Goal: Information Seeking & Learning: Learn about a topic

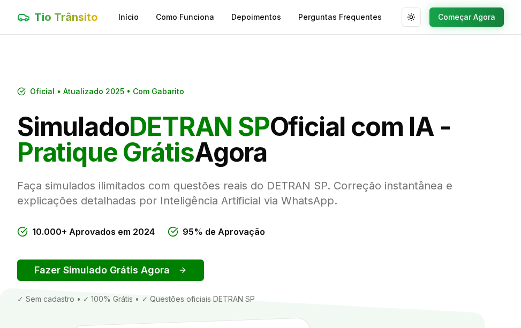
click at [18, 92] on icon at bounding box center [21, 91] width 7 height 7
click at [450, 14] on button "Começar Agora" at bounding box center [467, 17] width 74 height 19
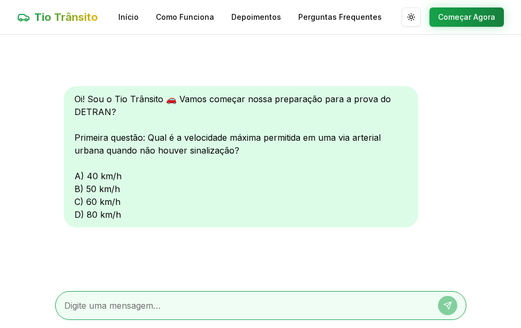
click at [93, 205] on div "Oi! Sou o Tio Trânsito 🚗 Vamos começar nossa preparação para a prova do DETRAN?…" at bounding box center [241, 156] width 355 height 141
click at [76, 202] on div "Oi! Sou o Tio Trânsito 🚗 Vamos começar nossa preparação para a prova do DETRAN?…" at bounding box center [241, 156] width 355 height 141
click at [92, 203] on div "Oi! Sou o Tio Trânsito 🚗 Vamos começar nossa preparação para a prova do DETRAN?…" at bounding box center [241, 156] width 355 height 141
click at [78, 203] on div "Oi! Sou o Tio Trânsito 🚗 Vamos começar nossa preparação para a prova do DETRAN?…" at bounding box center [241, 156] width 355 height 141
click at [450, 17] on button "Começar Agora" at bounding box center [467, 17] width 74 height 19
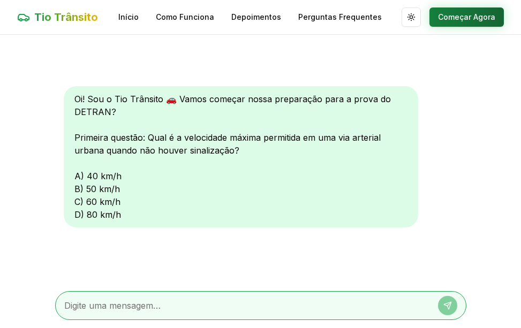
click at [482, 14] on button "Começar Agora" at bounding box center [467, 17] width 74 height 19
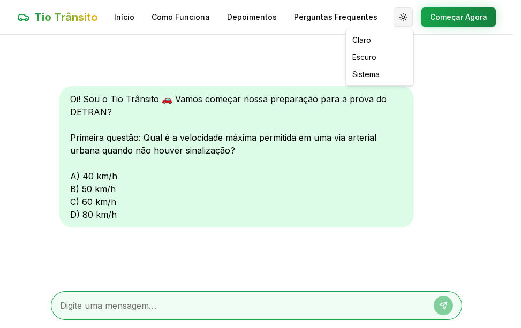
click at [413, 13] on html "Tio Trânsito Início Como Funciona Depoimentos Perguntas Frequentes Alternar tem…" at bounding box center [260, 164] width 521 height 329
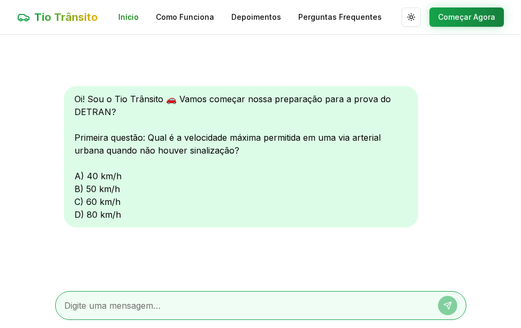
click at [125, 13] on html "Tio Trânsito Início Como Funciona Depoimentos Perguntas Frequentes Alternar tem…" at bounding box center [260, 164] width 521 height 329
click at [194, 23] on div "Tio Trânsito Início Como Funciona Depoimentos Perguntas Frequentes Alternar tem…" at bounding box center [260, 17] width 521 height 34
click at [194, 15] on link "Como Funciona" at bounding box center [185, 17] width 58 height 11
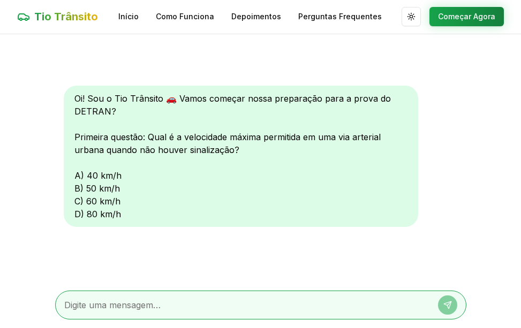
click at [95, 309] on textarea at bounding box center [245, 305] width 363 height 13
click at [91, 201] on div "Oi! Sou o Tio Trânsito 🚗 Vamos começar nossa preparação para a prova do DETRAN?…" at bounding box center [241, 156] width 355 height 141
click at [77, 201] on div "Oi! Sou o Tio Trânsito 🚗 Vamos começar nossa preparação para a prova do DETRAN?…" at bounding box center [241, 156] width 355 height 141
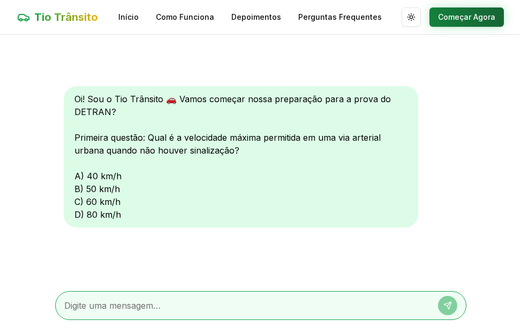
click at [443, 11] on button "Começar Agora" at bounding box center [467, 17] width 74 height 19
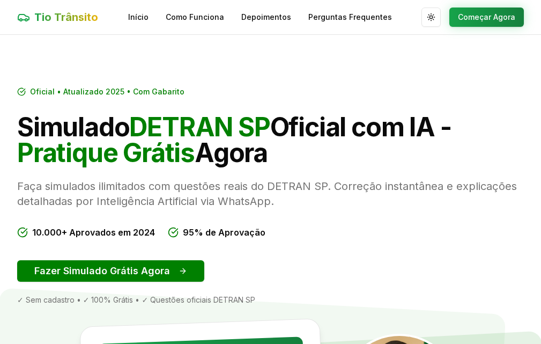
click at [42, 10] on span "Tio Trânsito" at bounding box center [66, 17] width 64 height 15
click at [137, 18] on link "Início" at bounding box center [138, 17] width 20 height 11
click at [137, 16] on link "Início" at bounding box center [138, 17] width 20 height 11
click at [19, 96] on icon at bounding box center [21, 91] width 9 height 9
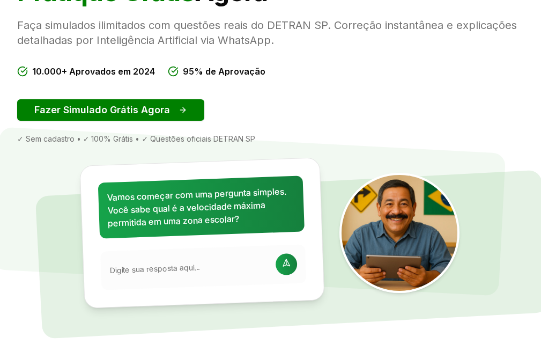
scroll to position [214, 0]
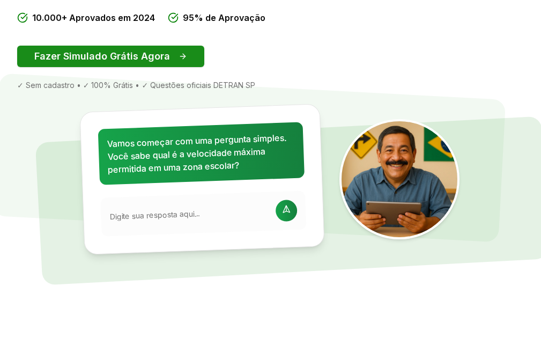
click at [61, 67] on button "Fazer Simulado Grátis Agora" at bounding box center [110, 56] width 187 height 21
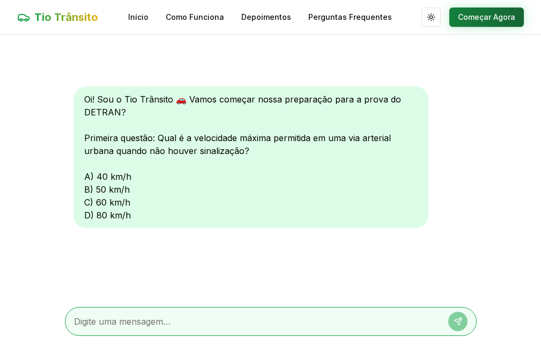
click at [492, 18] on button "Começar Agora" at bounding box center [486, 17] width 74 height 19
click at [484, 16] on button "Começar Agora" at bounding box center [486, 17] width 74 height 19
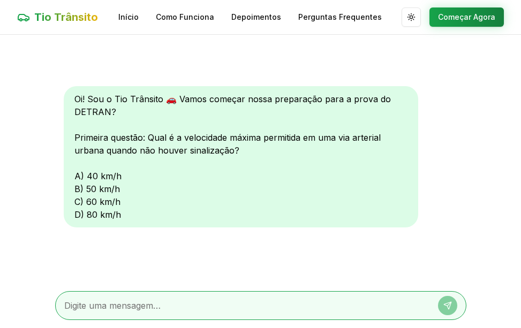
click at [514, 8] on div "Tio Trânsito Início Como Funciona Depoimentos Perguntas Frequentes Alternar tem…" at bounding box center [260, 17] width 521 height 34
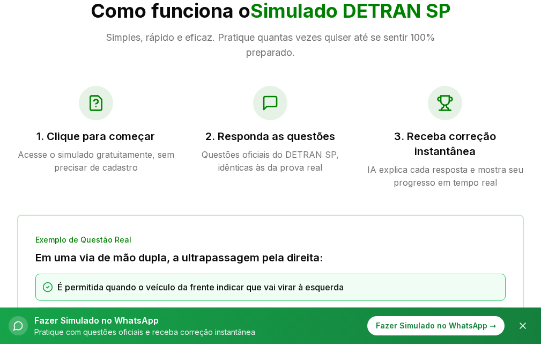
scroll to position [643, 0]
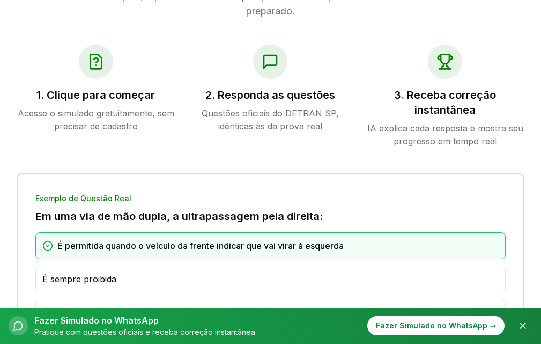
click at [65, 87] on h3 "1. Clique para começar" at bounding box center [96, 94] width 158 height 15
click at [44, 87] on h3 "1. Clique para começar" at bounding box center [96, 94] width 158 height 15
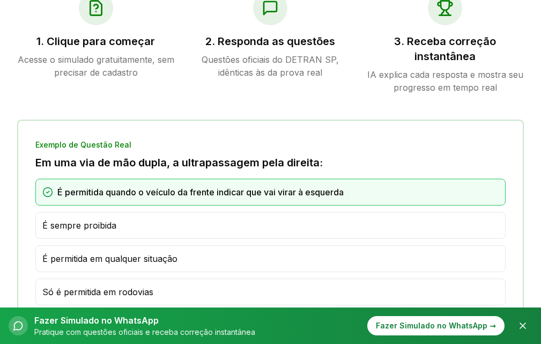
click at [42, 252] on span "É permitida em qualquer situação" at bounding box center [109, 258] width 135 height 13
click at [43, 252] on span "É permitida em qualquer situação" at bounding box center [109, 258] width 135 height 13
click at [55, 185] on div "É permitida quando o veículo da frente indicar que vai virar à esquerda" at bounding box center [270, 191] width 456 height 13
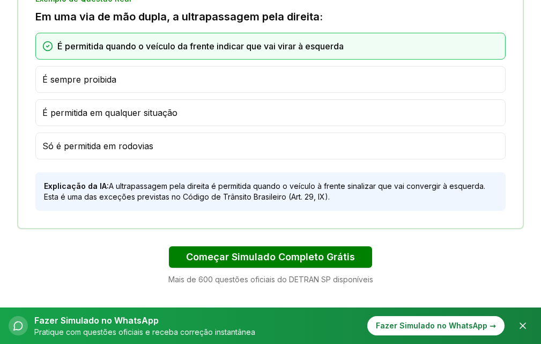
scroll to position [857, 0]
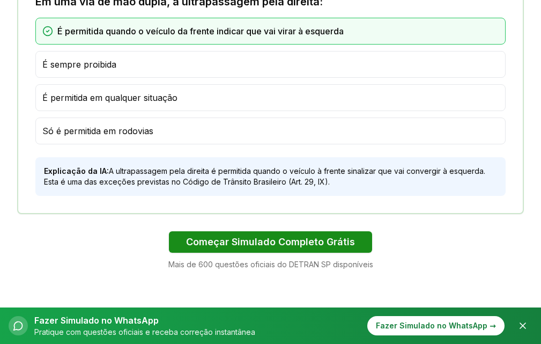
click at [200, 231] on button "Começar Simulado Completo Grátis" at bounding box center [270, 241] width 203 height 21
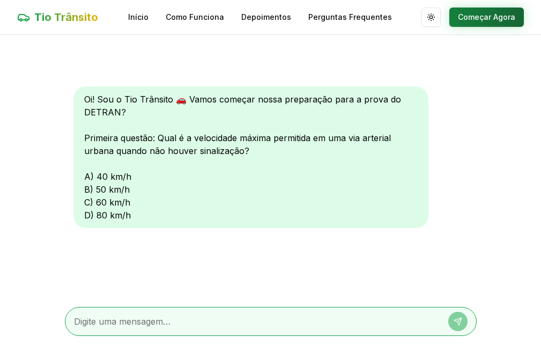
click at [466, 14] on button "Começar Agora" at bounding box center [486, 17] width 74 height 19
click at [490, 17] on button "Começar Agora" at bounding box center [486, 17] width 74 height 19
click at [497, 17] on button "Começar Agora" at bounding box center [486, 17] width 74 height 19
click at [368, 19] on link "Perguntas Frequentes" at bounding box center [350, 17] width 84 height 11
click at [331, 15] on link "Perguntas Frequentes" at bounding box center [350, 17] width 84 height 11
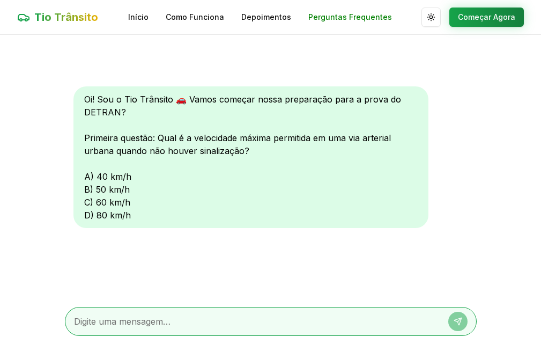
click at [331, 15] on link "Perguntas Frequentes" at bounding box center [350, 17] width 84 height 11
click at [269, 12] on link "Depoimentos" at bounding box center [266, 17] width 50 height 11
click at [492, 16] on button "Começar Agora" at bounding box center [486, 17] width 74 height 19
click at [85, 177] on div "Oi! Sou o Tio Trânsito 🚗 Vamos começar nossa preparação para a prova do DETRAN?…" at bounding box center [250, 156] width 355 height 141
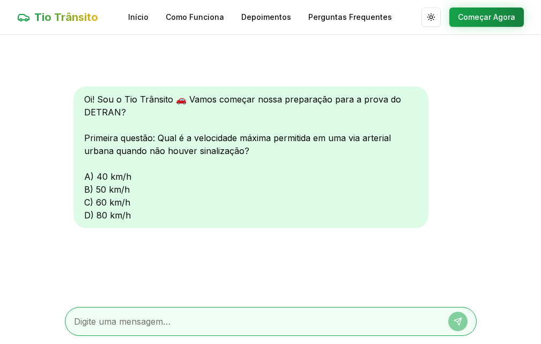
click at [86, 190] on div "Oi! Sou o Tio Trânsito 🚗 Vamos começar nossa preparação para a prova do DETRAN?…" at bounding box center [250, 156] width 355 height 141
click at [87, 199] on div "Oi! Sou o Tio Trânsito 🚗 Vamos começar nossa preparação para a prova do DETRAN?…" at bounding box center [250, 156] width 355 height 141
click at [90, 201] on div "Oi! Sou o Tio Trânsito 🚗 Vamos começar nossa preparação para a prova do DETRAN?…" at bounding box center [250, 156] width 355 height 141
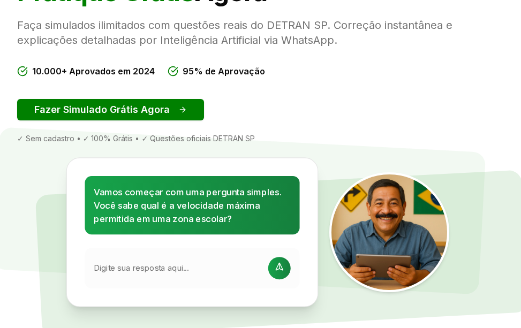
scroll to position [214, 0]
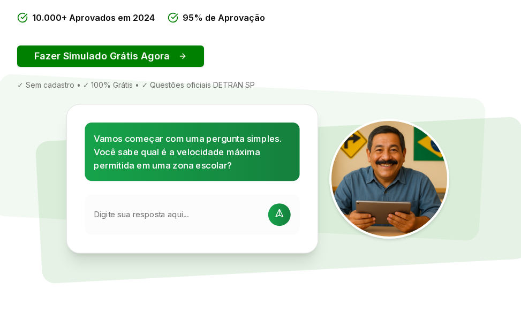
click at [101, 220] on input "text" at bounding box center [178, 215] width 168 height 11
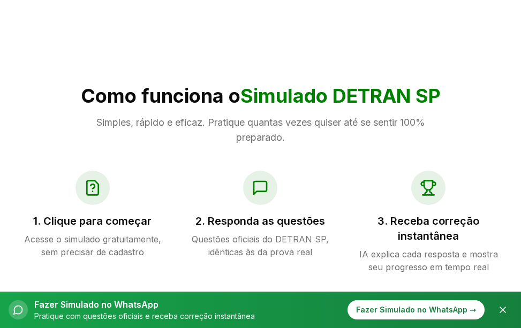
scroll to position [536, 0]
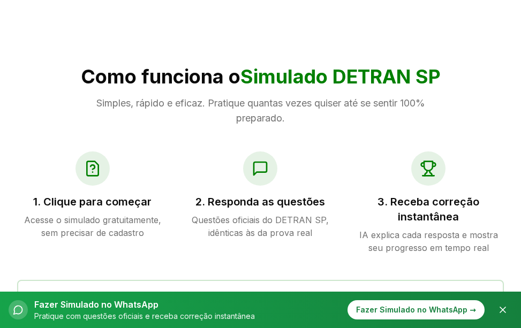
click at [53, 202] on h3 "1. Clique para começar" at bounding box center [92, 202] width 151 height 15
click at [48, 214] on p "Acesse o simulado gratuitamente, sem precisar de cadastro" at bounding box center [92, 227] width 151 height 26
click at [39, 192] on div "1. Clique para começar Acesse o simulado gratuitamente, sem precisar de cadastro" at bounding box center [92, 203] width 151 height 103
click at [93, 167] on icon at bounding box center [92, 168] width 17 height 17
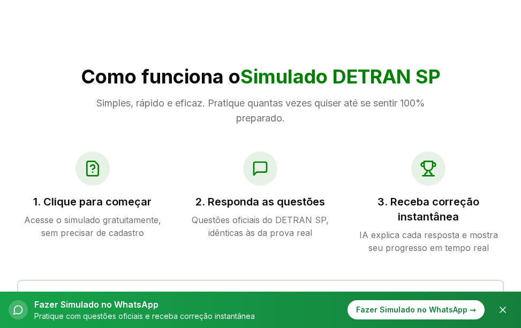
click at [261, 165] on icon at bounding box center [260, 168] width 17 height 17
click at [250, 205] on h3 "2. Responda as questões" at bounding box center [260, 202] width 151 height 15
click at [424, 218] on h3 "3. Receba correção instantânea" at bounding box center [428, 210] width 151 height 30
click at [422, 165] on icon at bounding box center [423, 165] width 3 height 4
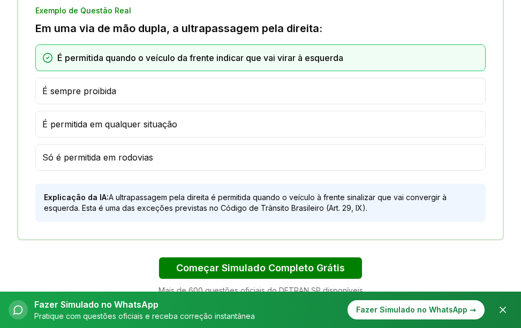
scroll to position [857, 0]
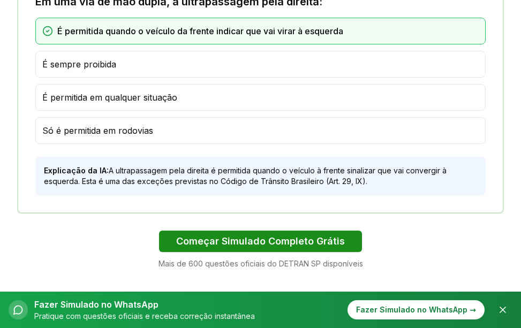
click at [191, 240] on button "Começar Simulado Completo Grátis" at bounding box center [260, 241] width 203 height 21
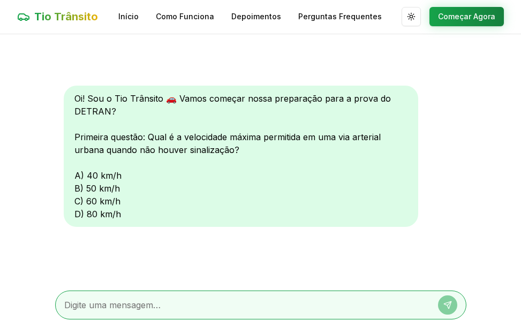
click at [76, 200] on div "Oi! Sou o Tio Trânsito 🚗 Vamos começar nossa preparação para a prova do DETRAN?…" at bounding box center [241, 156] width 355 height 141
click at [73, 189] on div "Oi! Sou o Tio Trânsito 🚗 Vamos começar nossa preparação para a prova do DETRAN?…" at bounding box center [241, 156] width 355 height 141
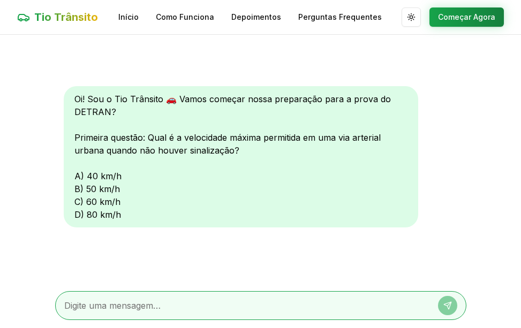
click at [58, 176] on div "Oi! Sou o Tio Trânsito 🚗 Vamos começar nossa preparação para a prova do DETRAN?…" at bounding box center [261, 159] width 412 height 248
click at [74, 174] on div "Oi! Sou o Tio Trânsito 🚗 Vamos começar nossa preparação para a prova do DETRAN?…" at bounding box center [241, 156] width 355 height 141
click at [457, 254] on div "Oi! Sou o Tio Trânsito 🚗 Vamos começar nossa preparação para a prova do DETRAN?…" at bounding box center [261, 159] width 412 height 248
click at [74, 193] on div "Oi! Sou o Tio Trânsito 🚗 Vamos começar nossa preparação para a prova do DETRAN?…" at bounding box center [241, 156] width 355 height 141
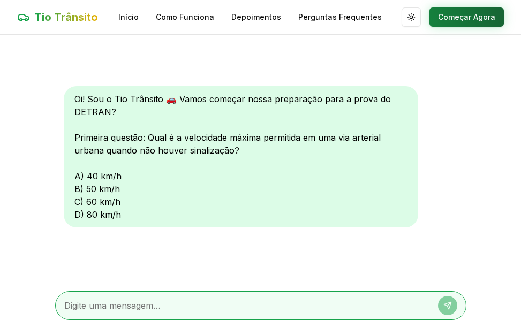
click at [457, 12] on button "Começar Agora" at bounding box center [467, 17] width 74 height 19
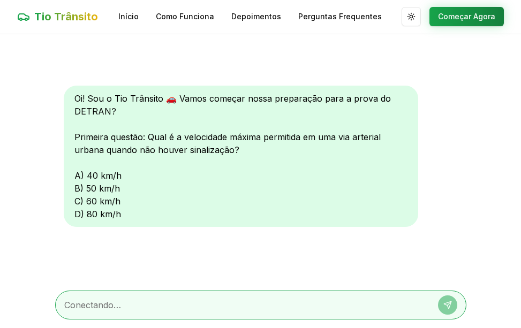
click at [457, 12] on button "Começar Agora" at bounding box center [467, 16] width 74 height 19
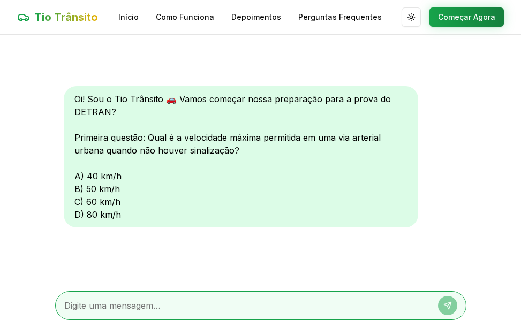
click at [457, 12] on button "Começar Agora" at bounding box center [467, 17] width 74 height 19
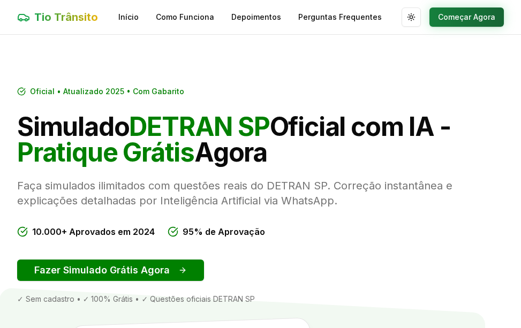
click at [464, 23] on button "Começar Agora" at bounding box center [467, 17] width 74 height 19
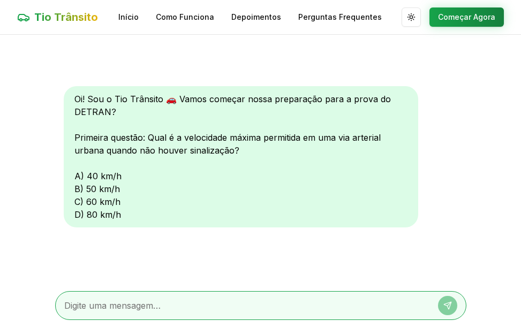
click at [107, 311] on textarea at bounding box center [245, 306] width 363 height 13
click at [128, 20] on link "Início" at bounding box center [128, 17] width 20 height 11
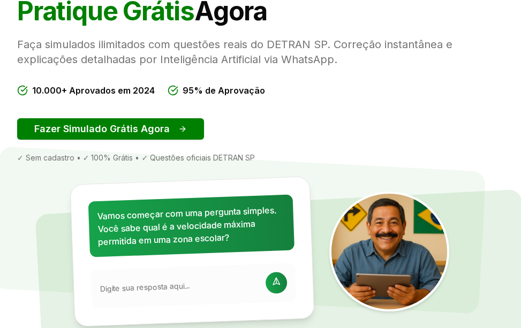
scroll to position [161, 0]
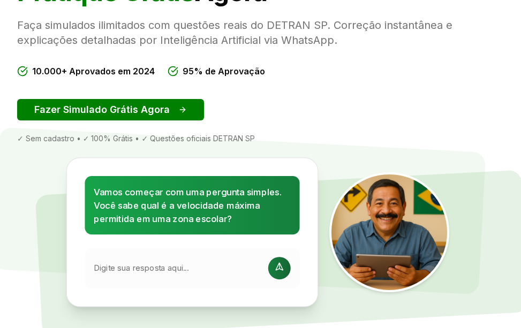
click at [277, 270] on icon at bounding box center [279, 268] width 13 height 13
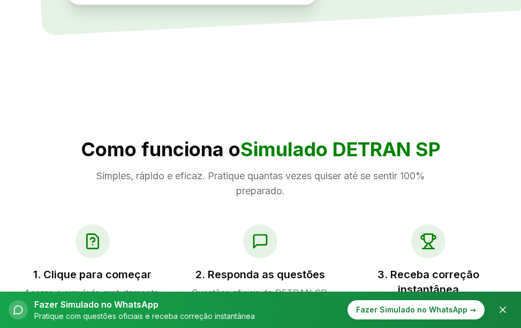
scroll to position [482, 0]
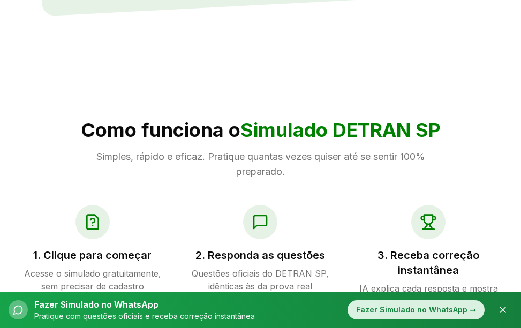
click at [376, 315] on div "Fazer Simulado no WhatsApp →" at bounding box center [416, 310] width 137 height 19
